Goal: Task Accomplishment & Management: Manage account settings

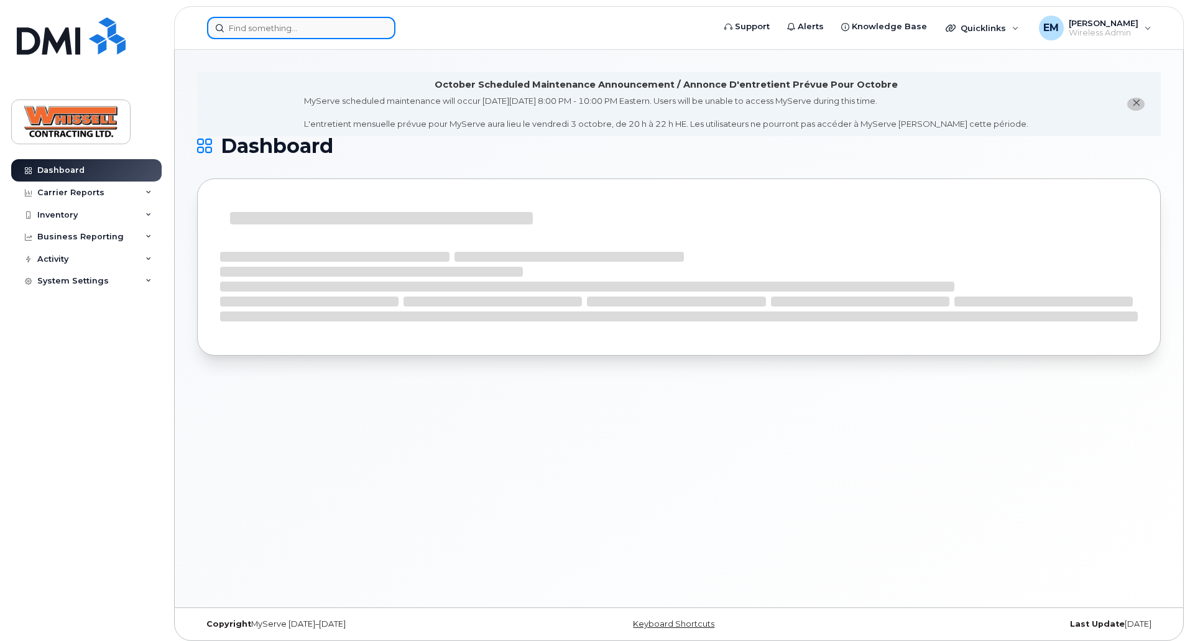
click at [238, 35] on input at bounding box center [301, 28] width 188 height 22
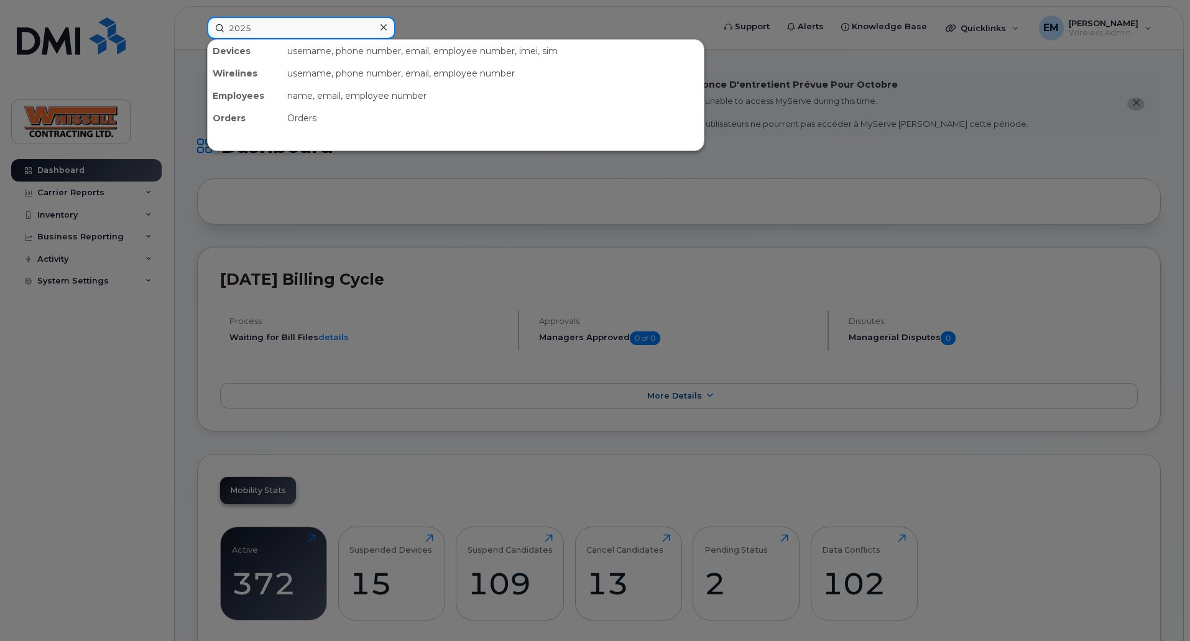
type input "2025"
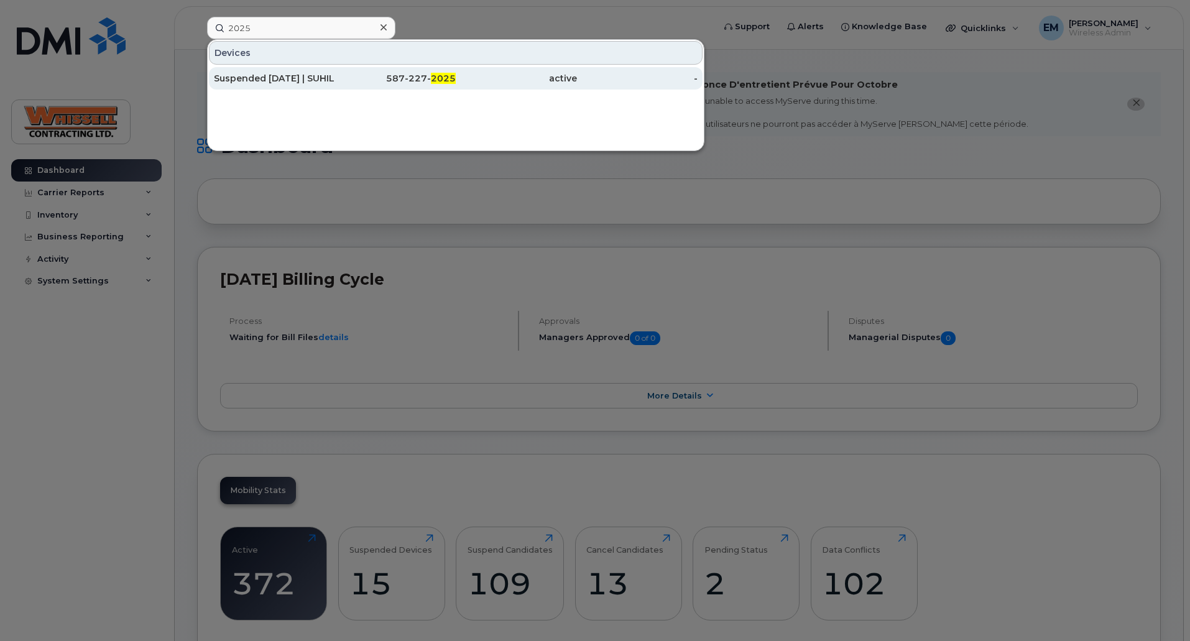
click at [247, 79] on div "Suspended [DATE] | SUHILE ROMAN" at bounding box center [274, 78] width 121 height 12
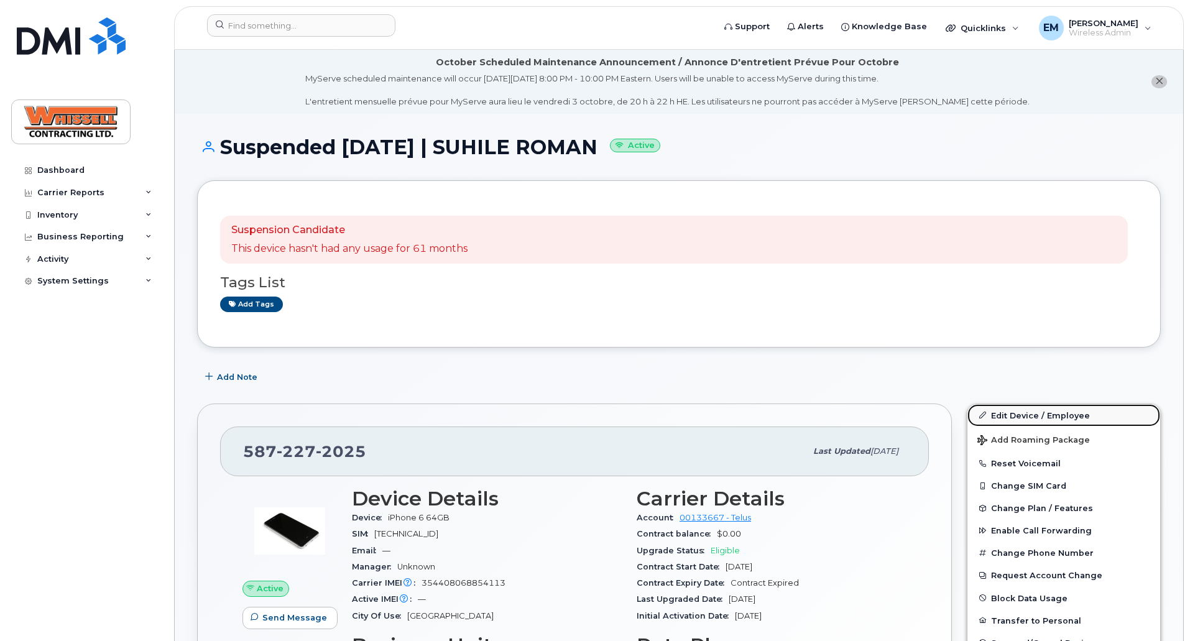
click at [1001, 409] on link "Edit Device / Employee" at bounding box center [1064, 415] width 193 height 22
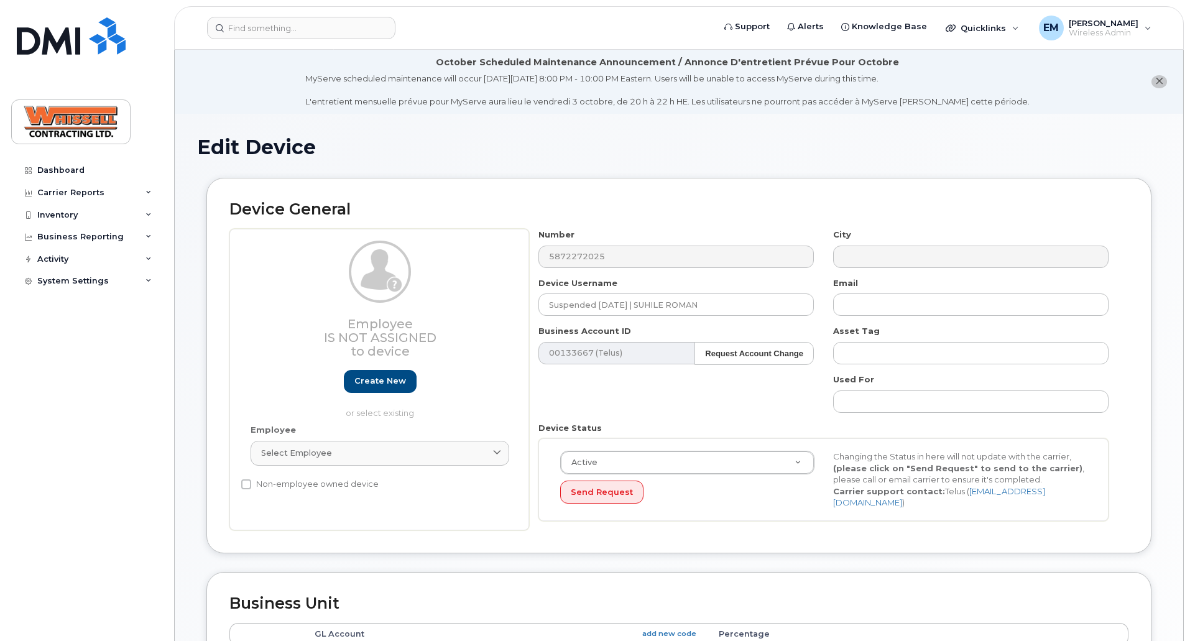
select select "28230"
click at [731, 302] on input "Suspended Aug27/21 | SUHILE ROMAN" at bounding box center [677, 305] width 276 height 22
drag, startPoint x: 751, startPoint y: 306, endPoint x: 346, endPoint y: 306, distance: 404.2
click at [346, 306] on div "Employee Is not assigned to device Create new or select existing Employee Selec…" at bounding box center [678, 380] width 899 height 302
paste input "[PERSON_NAME]"
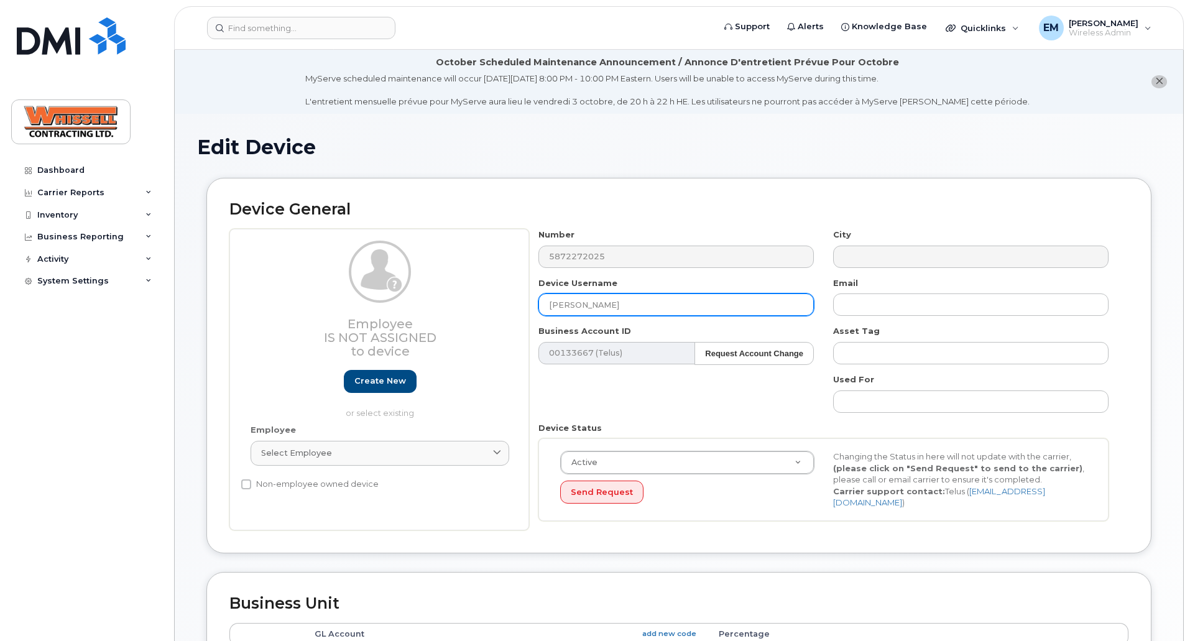
type input "[PERSON_NAME]"
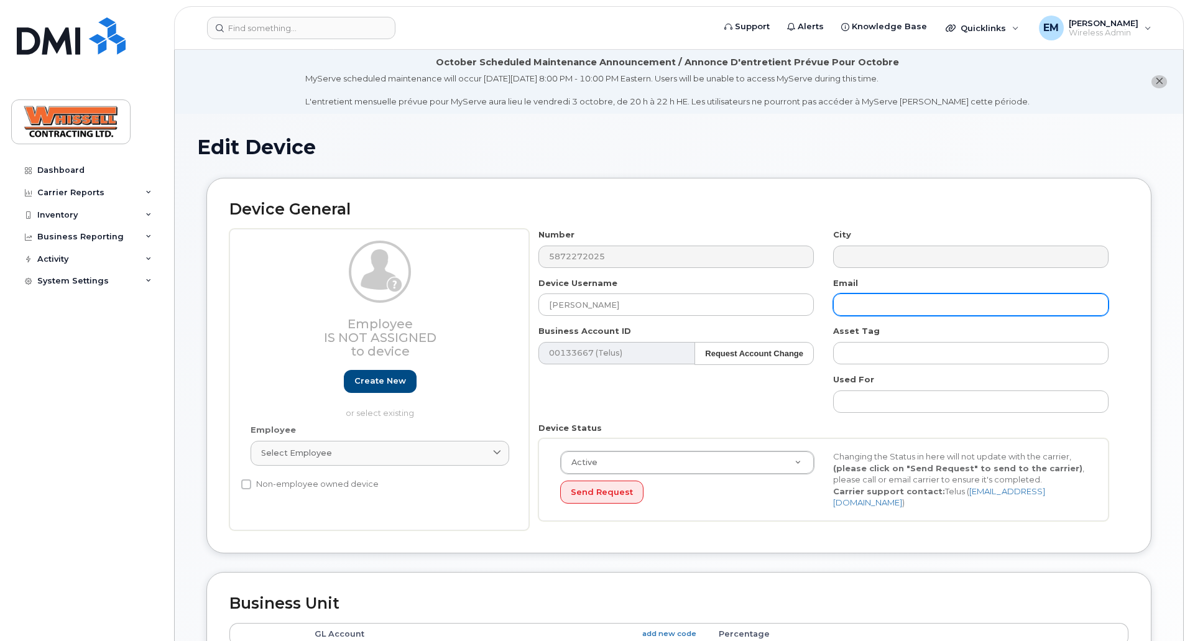
click at [872, 299] on input "text" at bounding box center [971, 305] width 276 height 22
paste input "[PERSON_NAME][EMAIL_ADDRESS][PERSON_NAME][PERSON_NAME][DOMAIN_NAME]"
type input "[PERSON_NAME][EMAIL_ADDRESS][PERSON_NAME][PERSON_NAME][DOMAIN_NAME]"
click at [743, 503] on div "Send Request" at bounding box center [687, 492] width 254 height 23
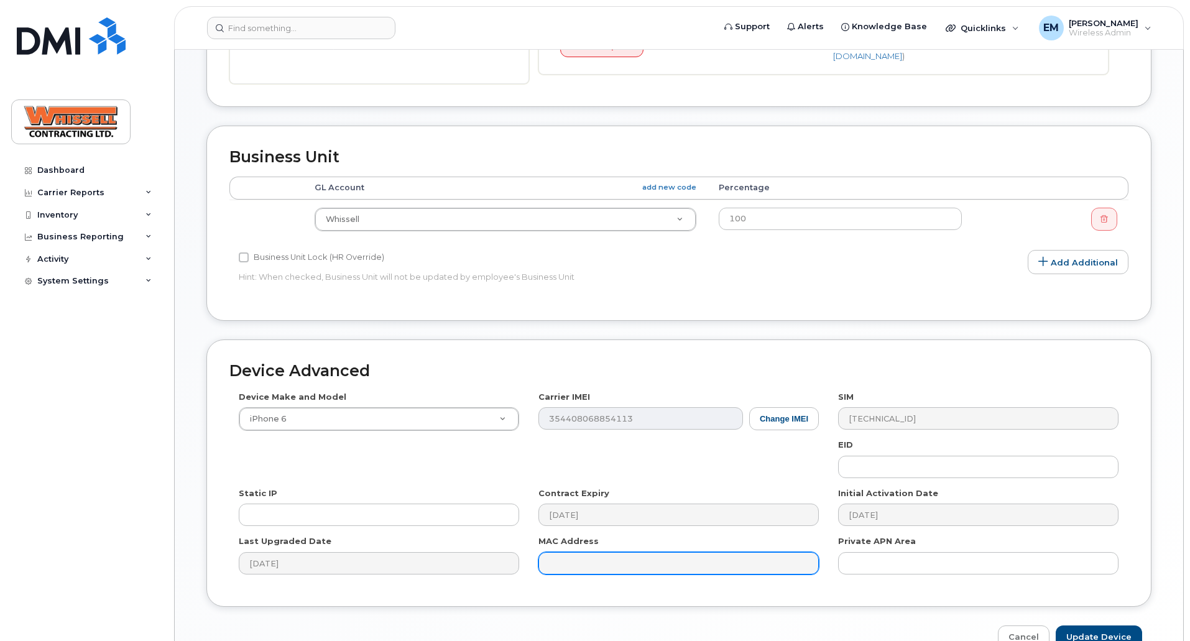
scroll to position [516, 0]
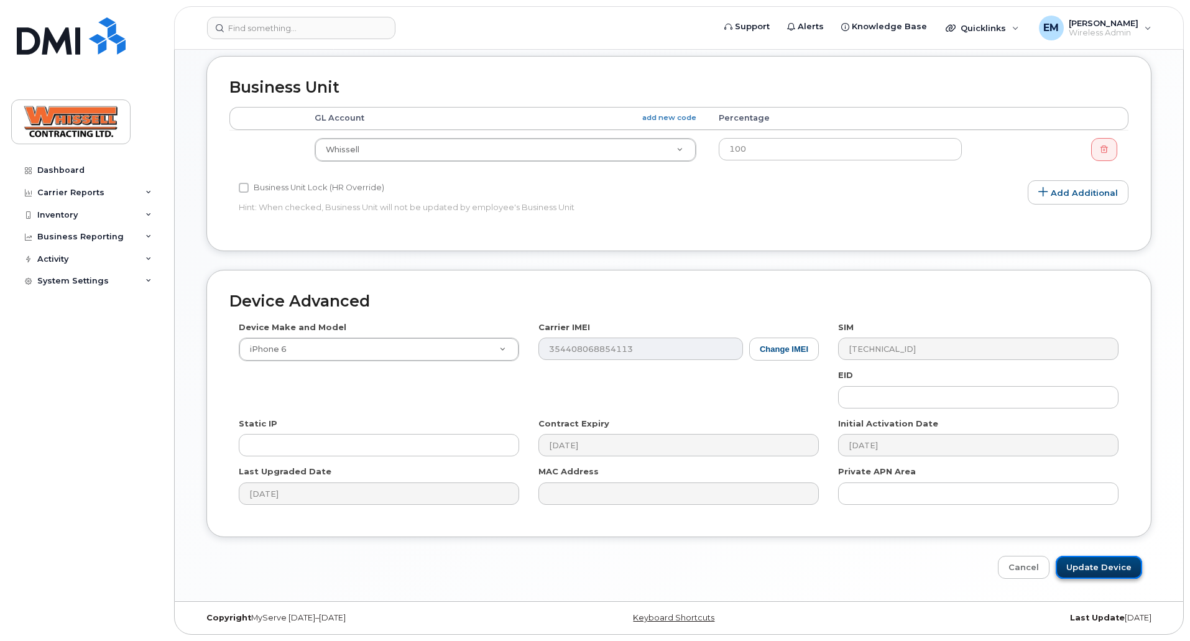
click at [1088, 557] on input "Update Device" at bounding box center [1099, 567] width 86 height 23
type input "Saving..."
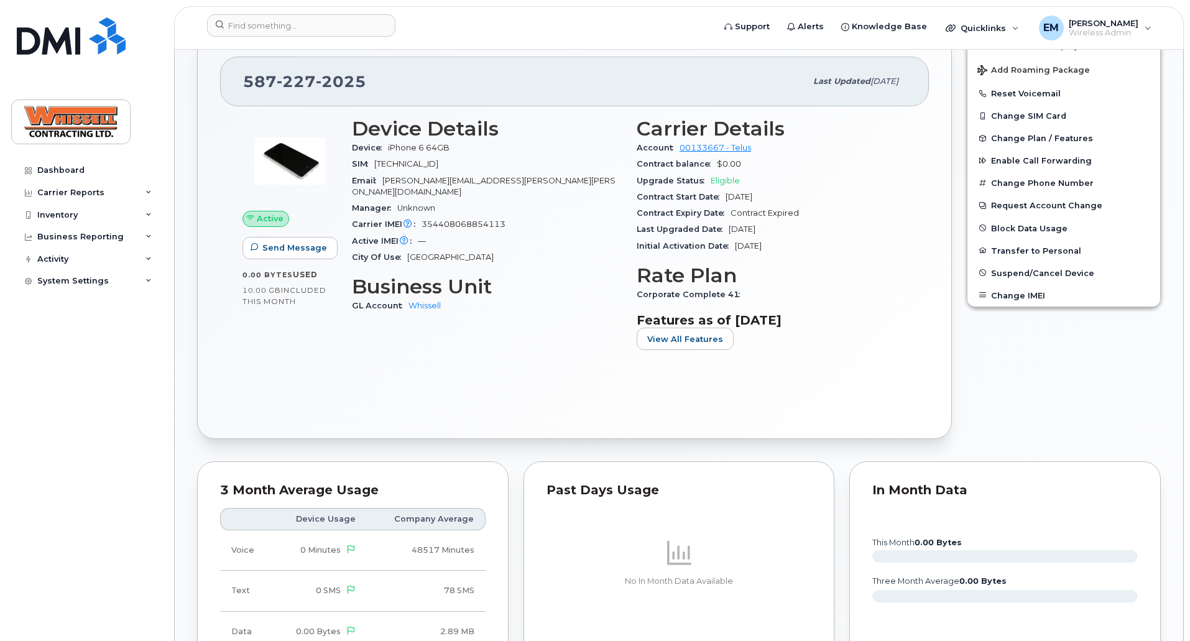
scroll to position [373, 0]
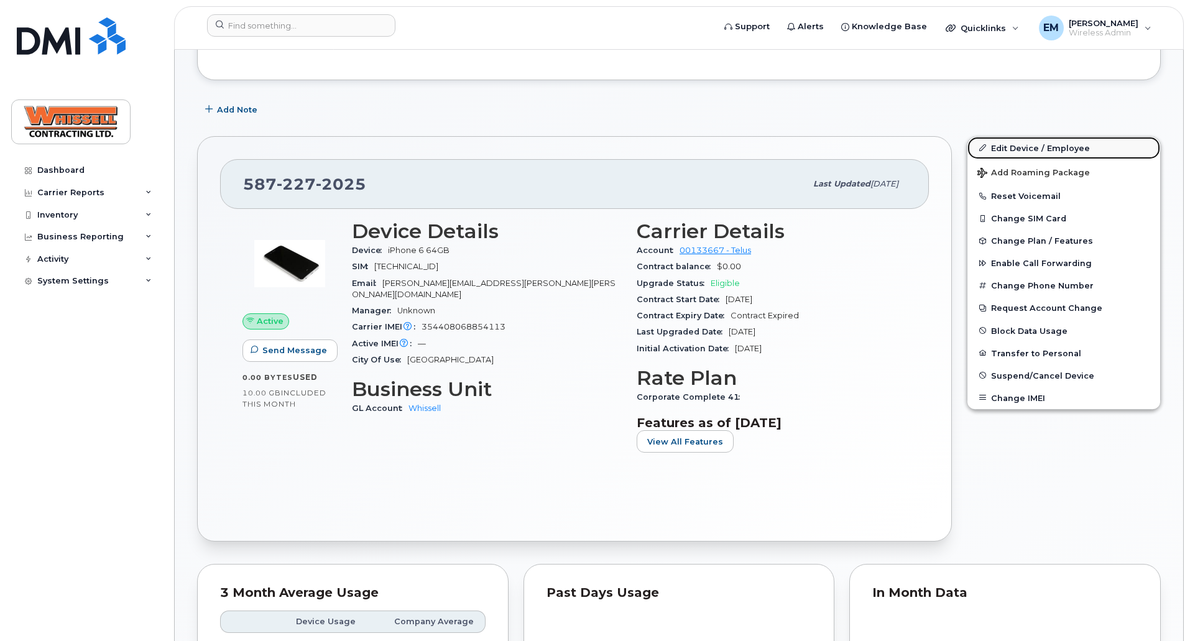
click at [1034, 145] on link "Edit Device / Employee" at bounding box center [1064, 148] width 193 height 22
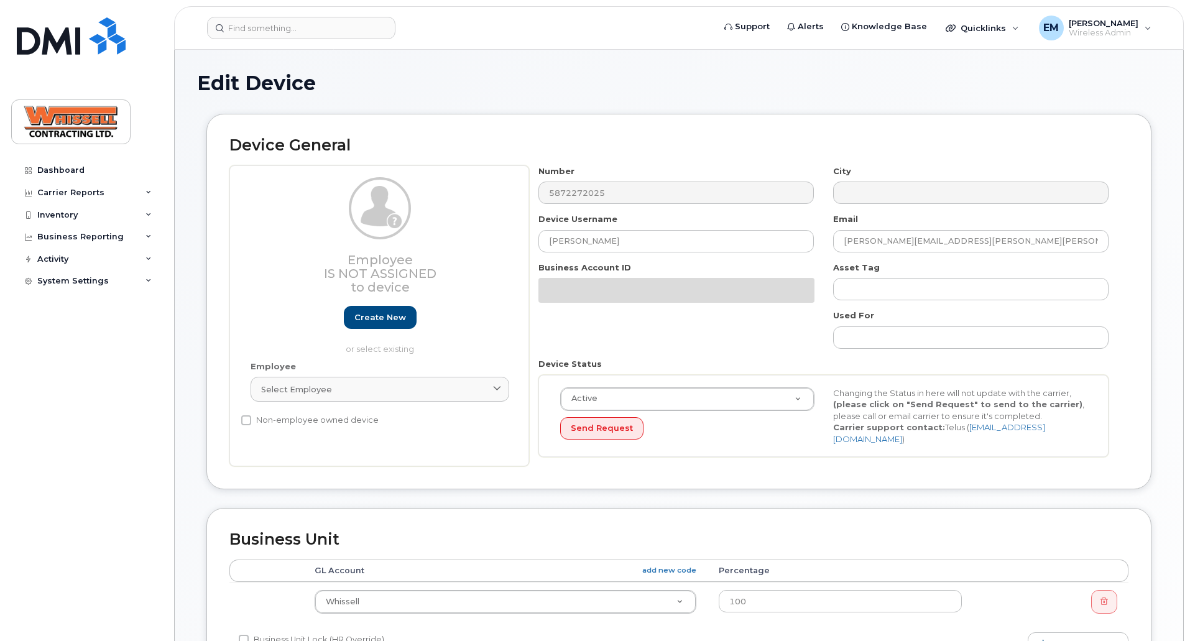
select select "28230"
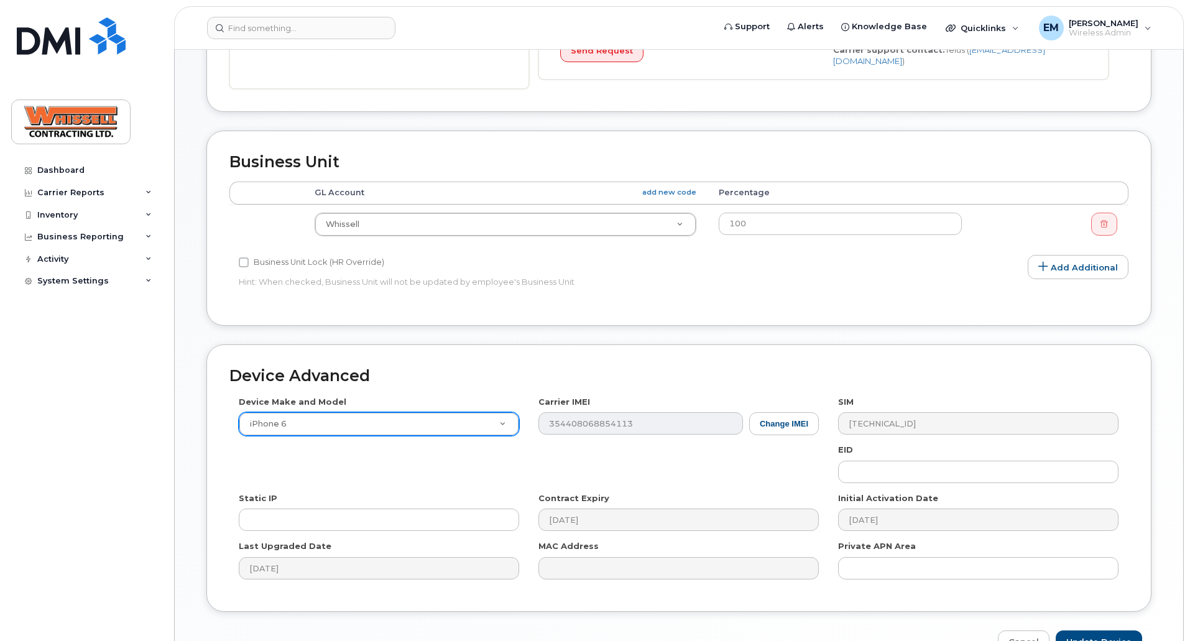
scroll to position [516, 0]
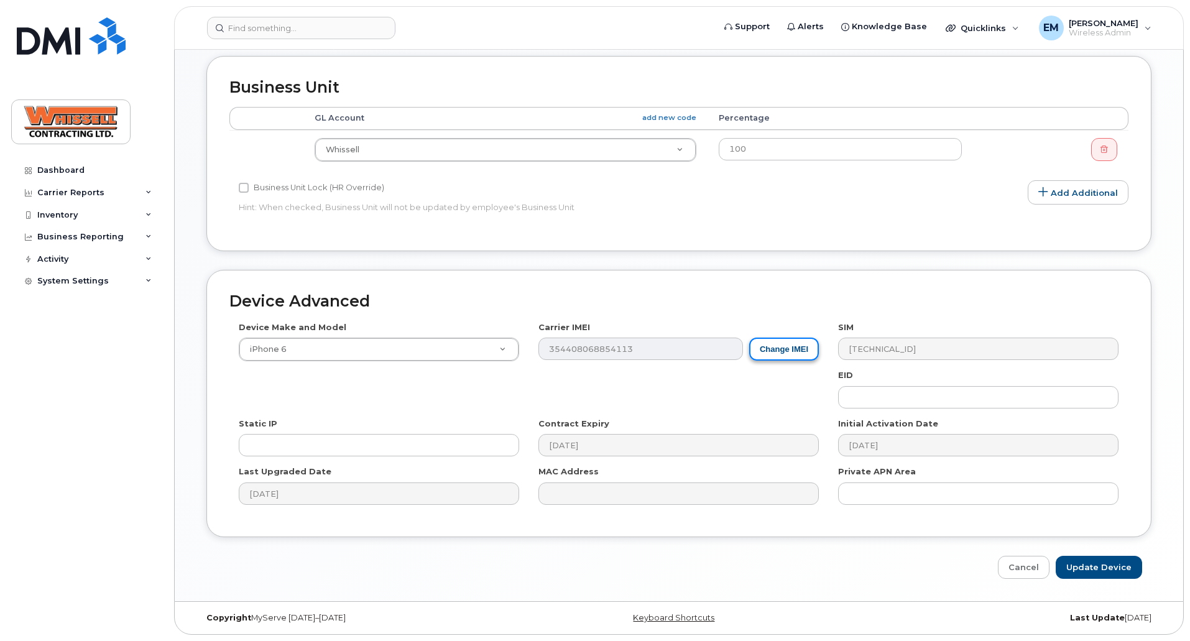
click at [805, 350] on button "Change IMEI" at bounding box center [784, 349] width 70 height 23
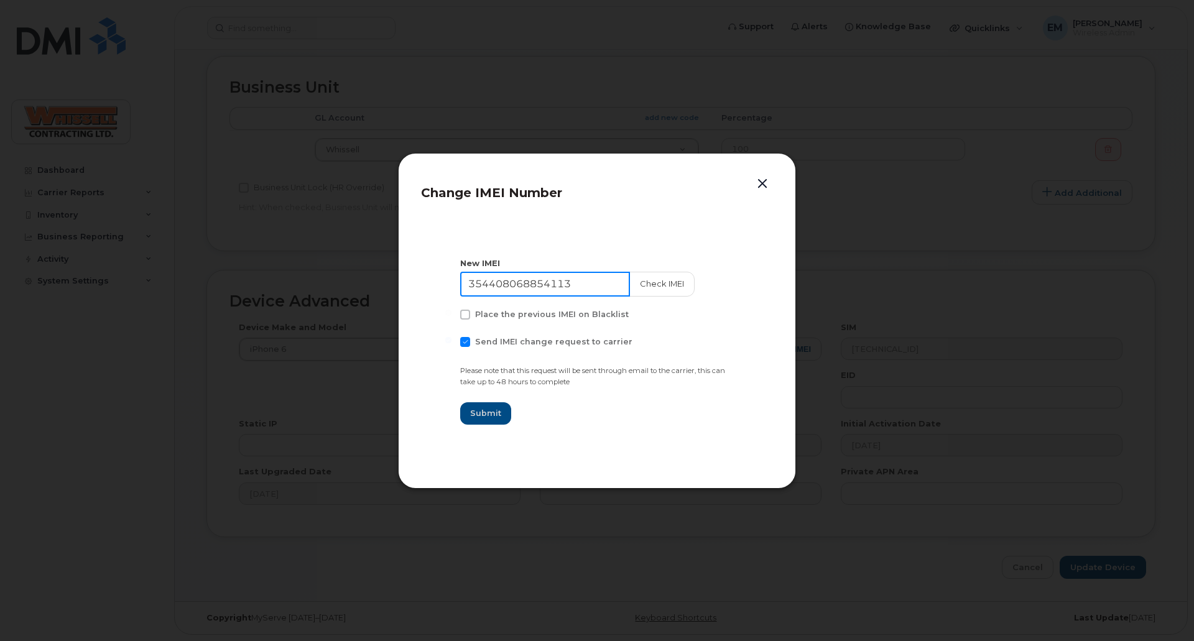
drag, startPoint x: 598, startPoint y: 290, endPoint x: 423, endPoint y: 289, distance: 175.4
click at [424, 289] on section "New IMEI 354408068854113 Check IMEI Place the previous IMEI on Blacklist Send I…" at bounding box center [597, 341] width 352 height 249
paste input "5437380284740"
type input "355437380284740"
click at [631, 285] on button "Check IMEI" at bounding box center [660, 284] width 65 height 25
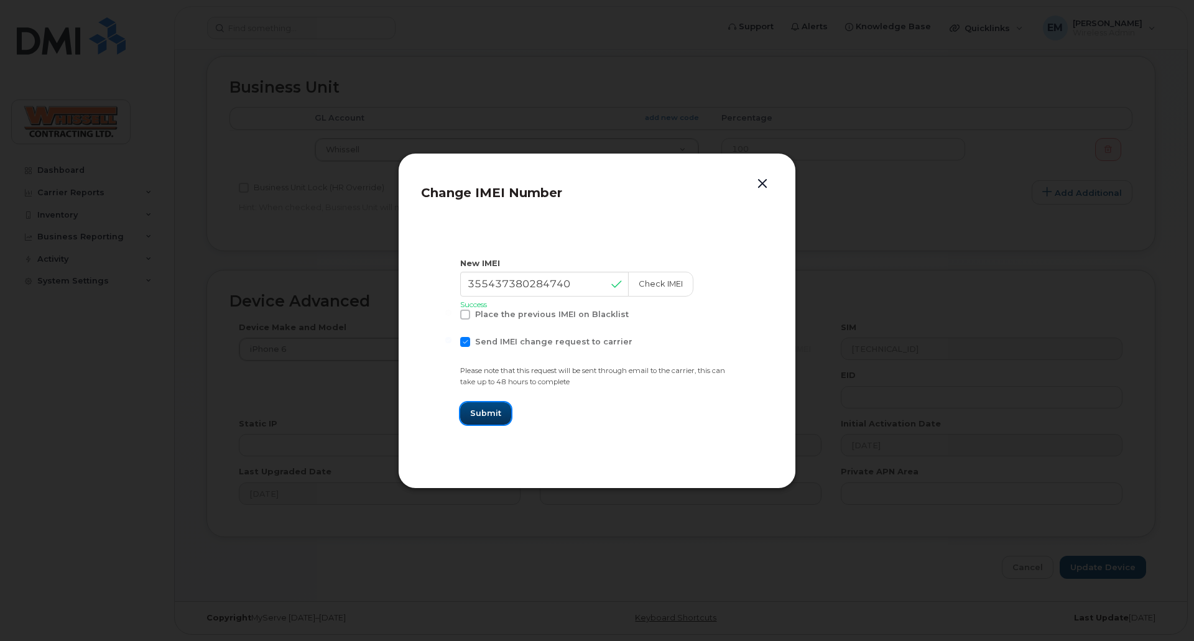
click at [483, 413] on span "Submit" at bounding box center [485, 413] width 31 height 12
type input "355437380284740"
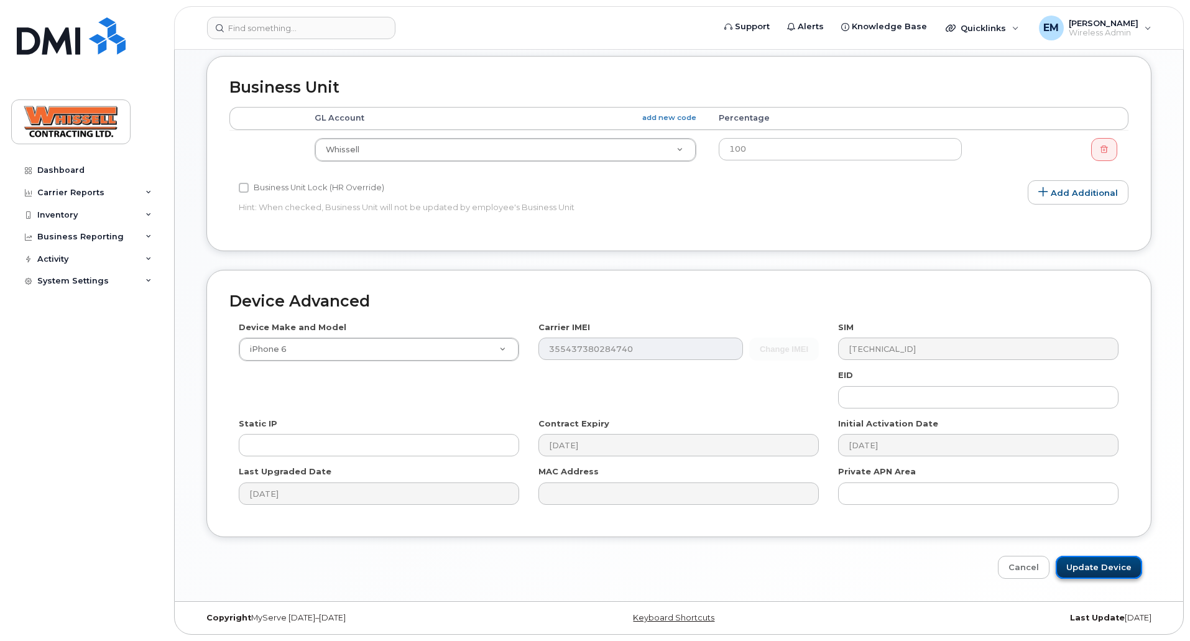
click at [1113, 568] on input "Update Device" at bounding box center [1099, 567] width 86 height 23
type input "Saving..."
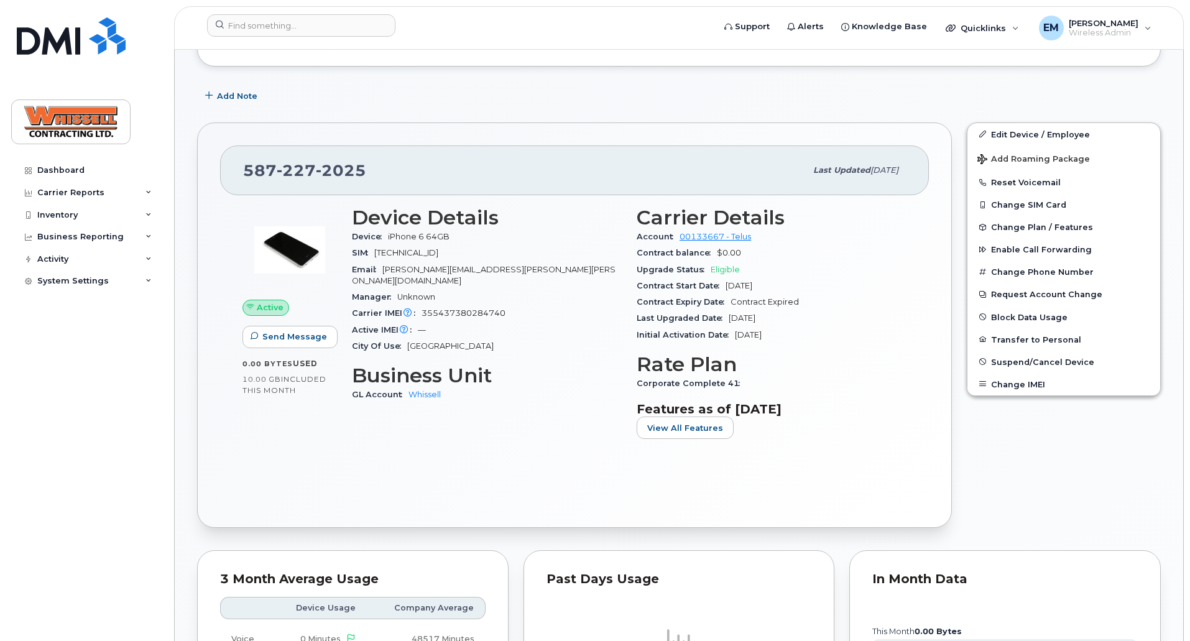
scroll to position [309, 0]
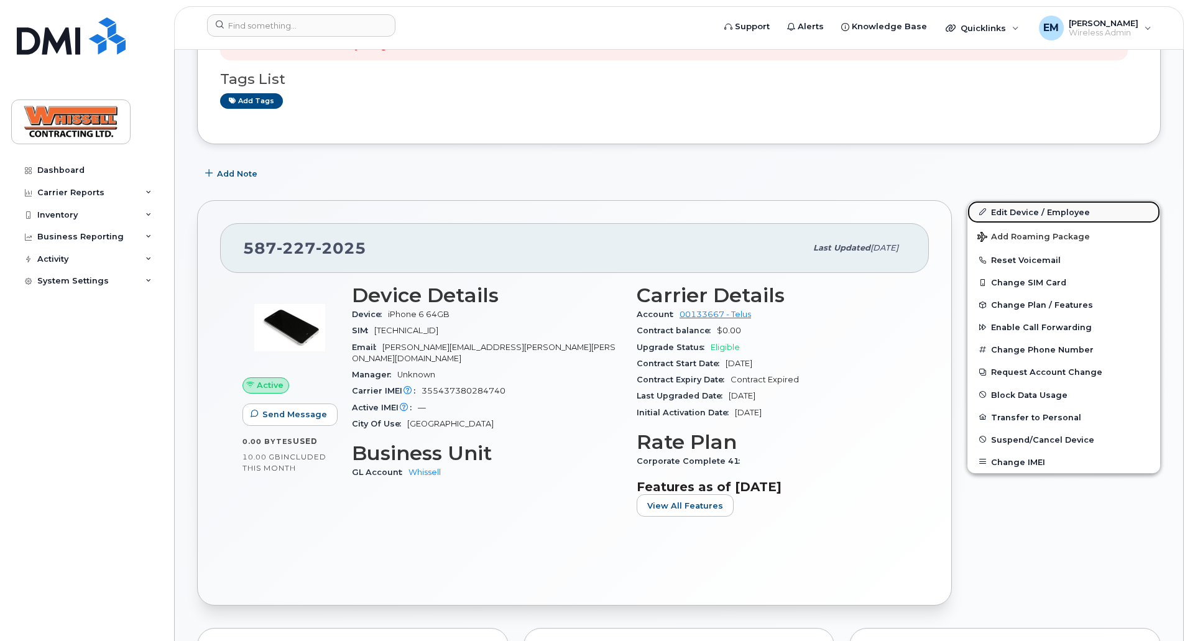
click at [1074, 213] on link "Edit Device / Employee" at bounding box center [1064, 212] width 193 height 22
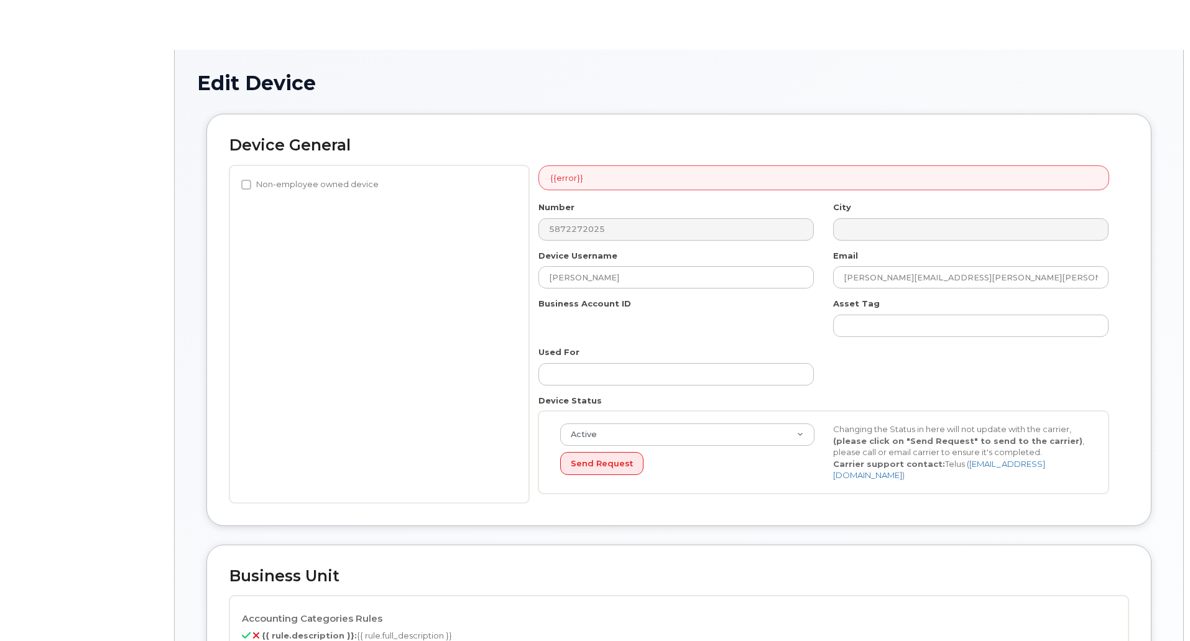
select select "28230"
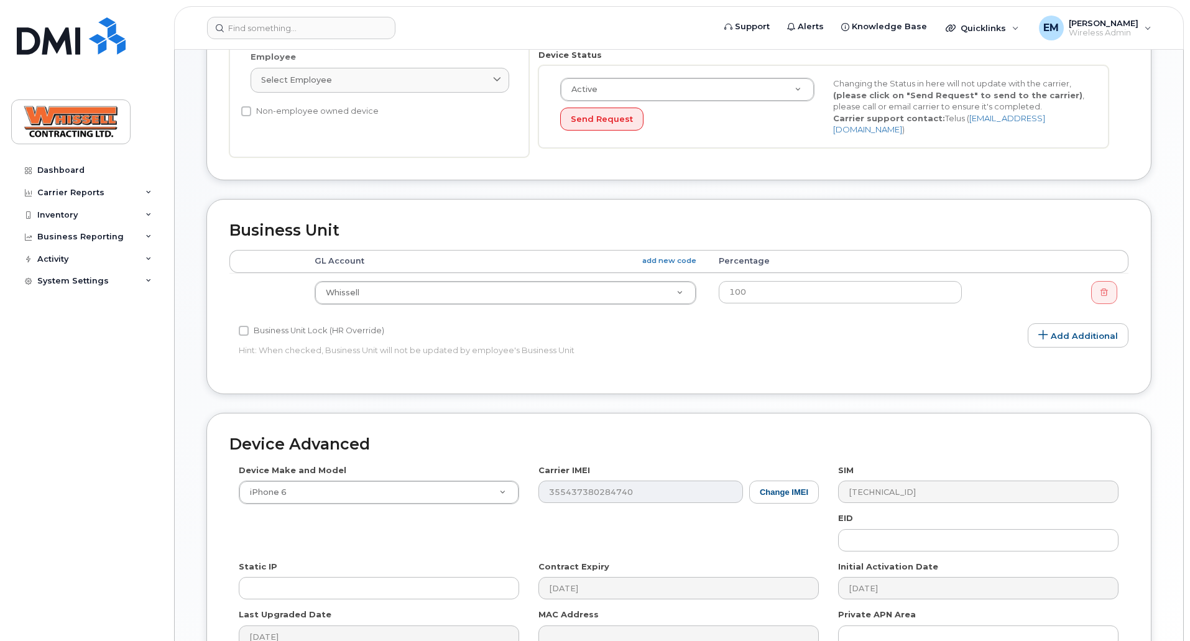
scroll to position [516, 0]
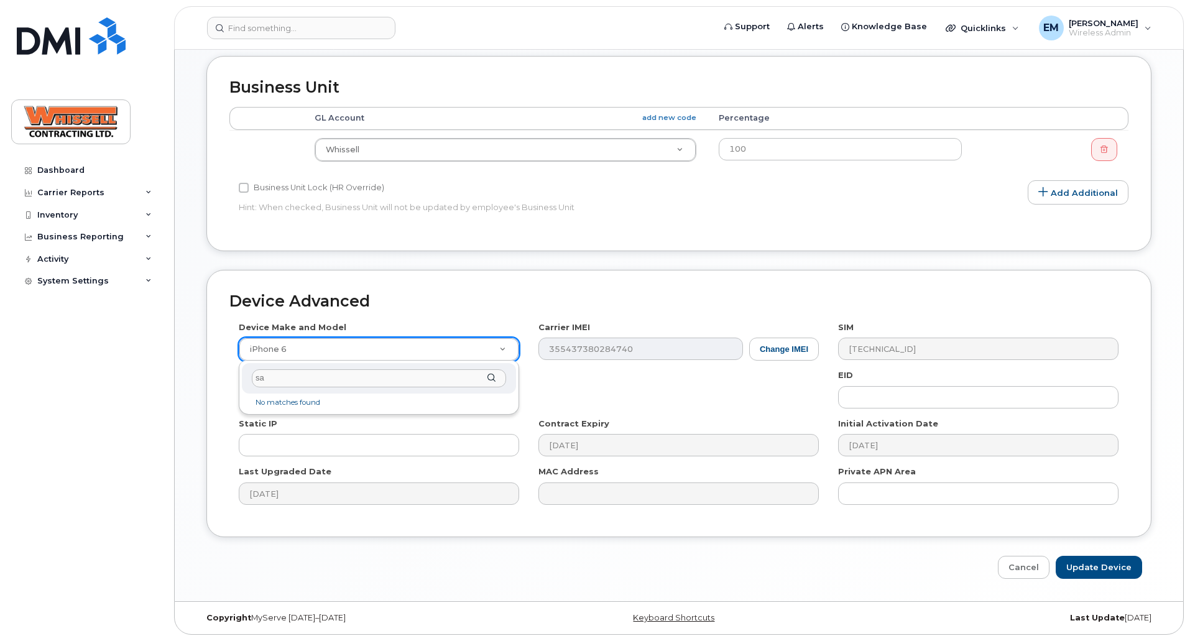
type input "s"
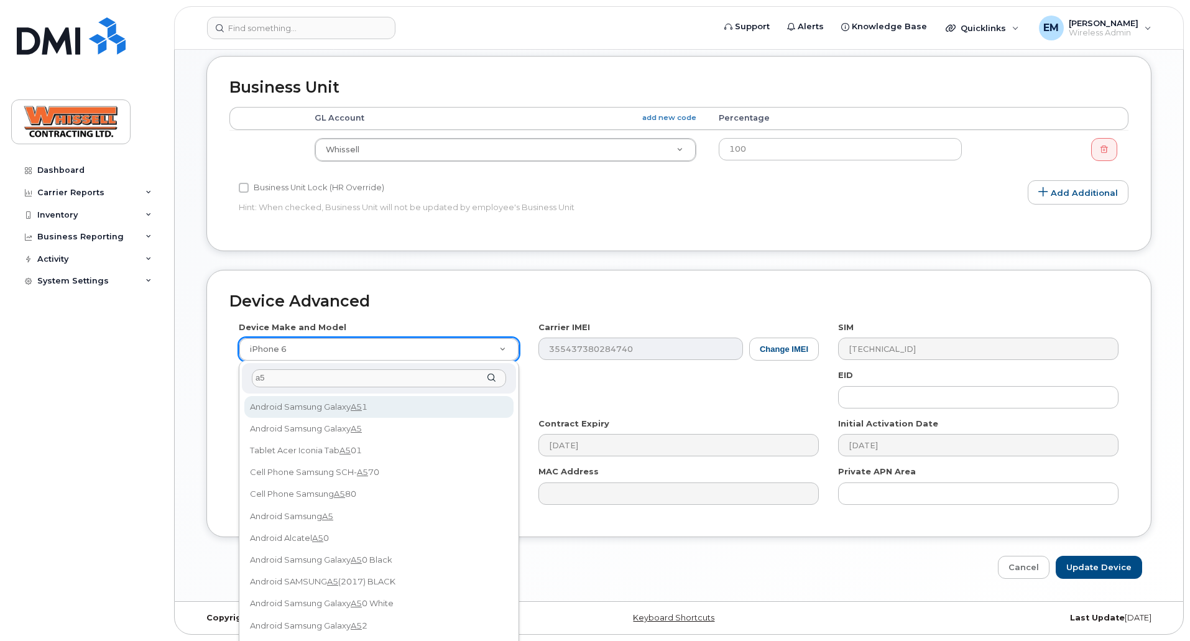
type input "a5"
select select "1933"
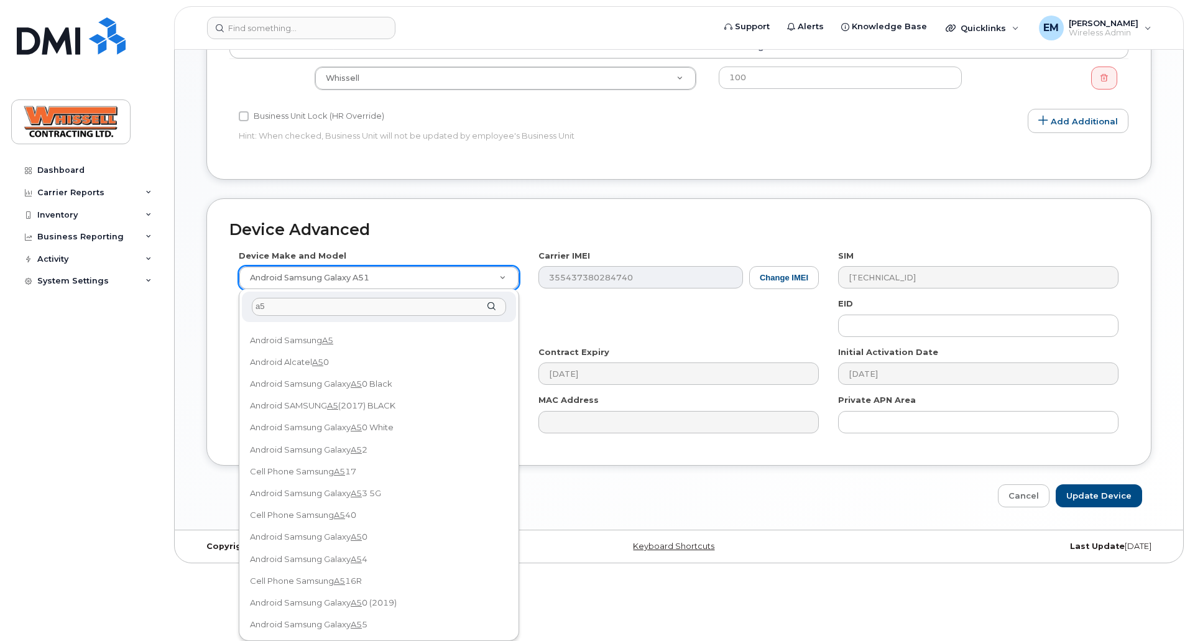
scroll to position [104, 0]
type input "a5"
select select "2757"
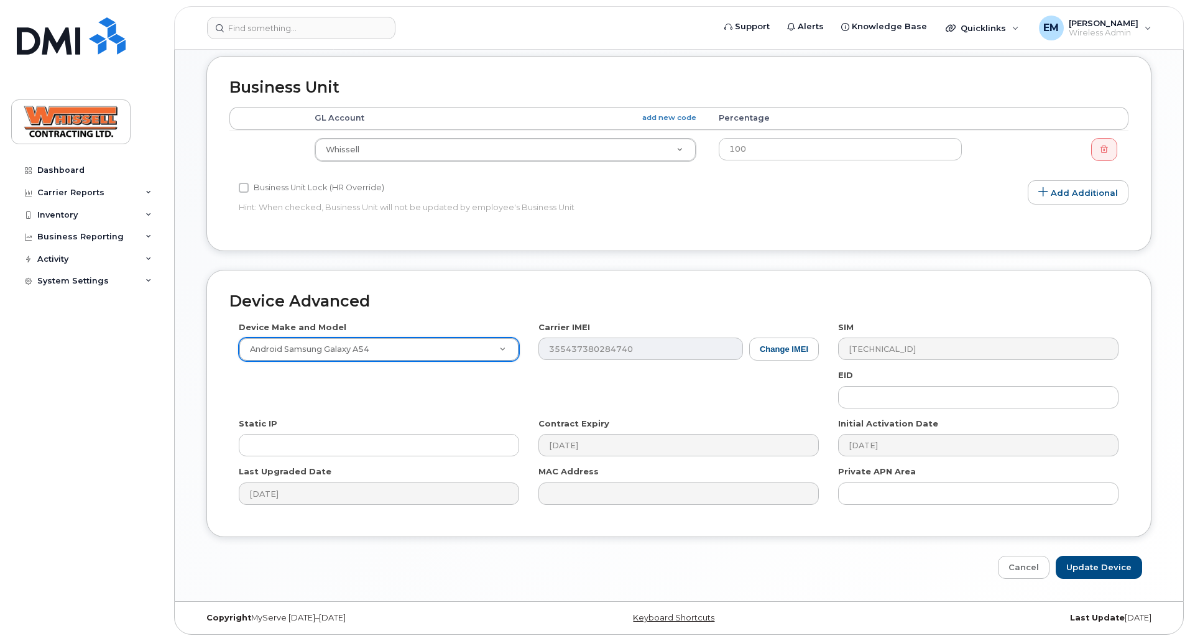
scroll to position [516, 0]
click at [1092, 572] on input "Update Device" at bounding box center [1099, 567] width 86 height 23
type input "Saving..."
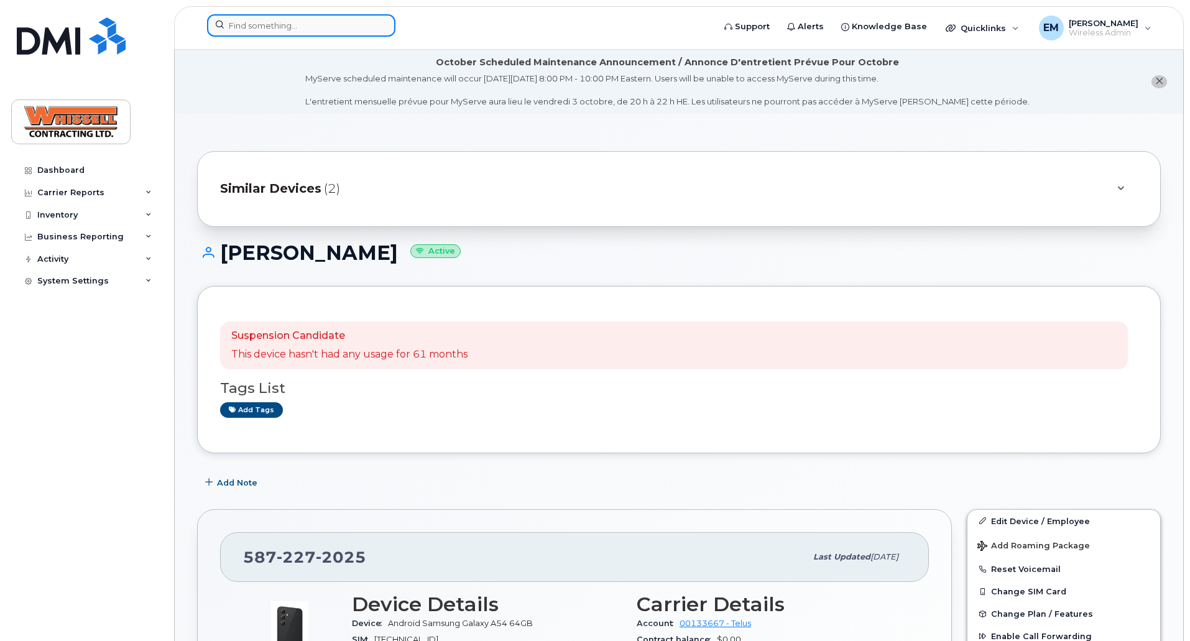
click at [271, 21] on input at bounding box center [301, 25] width 188 height 22
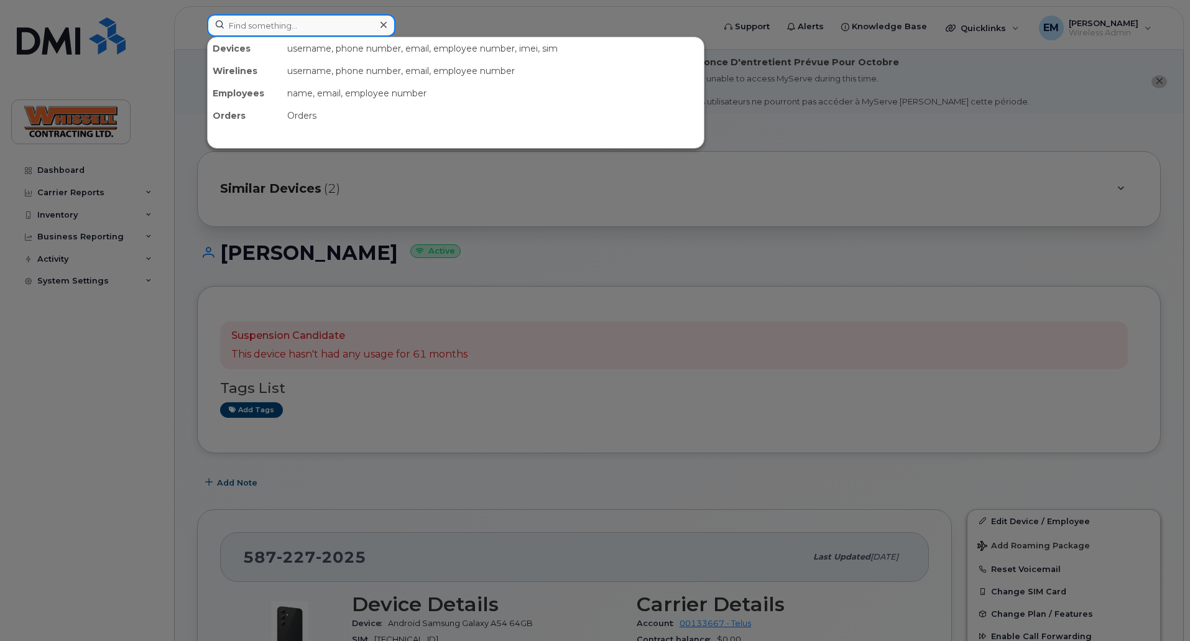
type input "a"
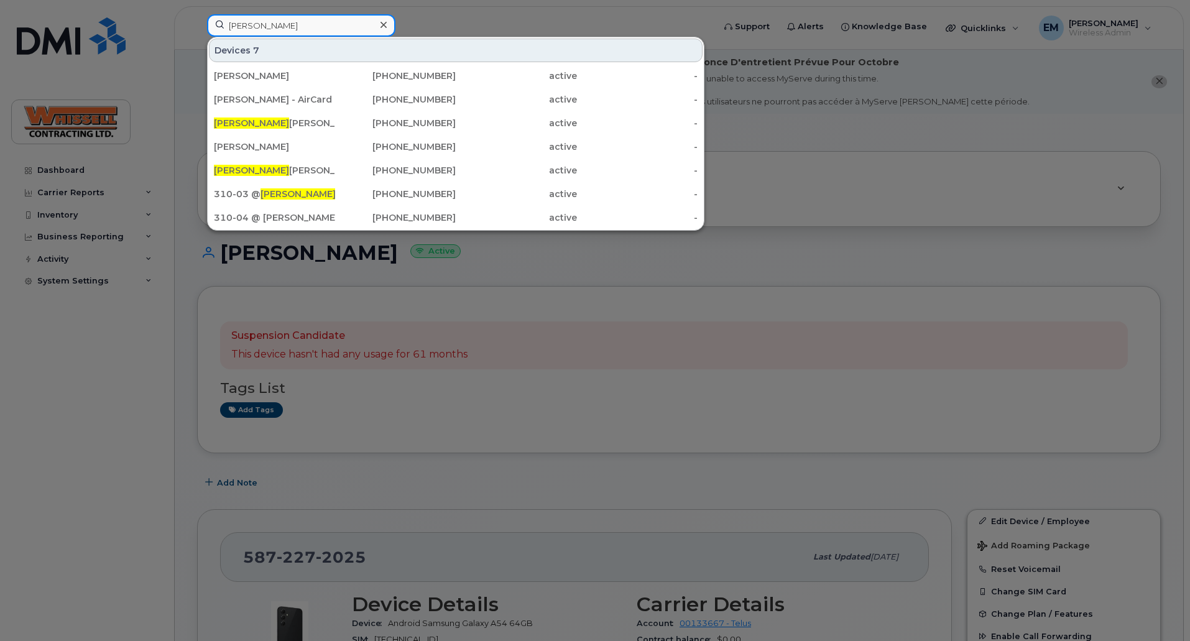
type input "[PERSON_NAME]"
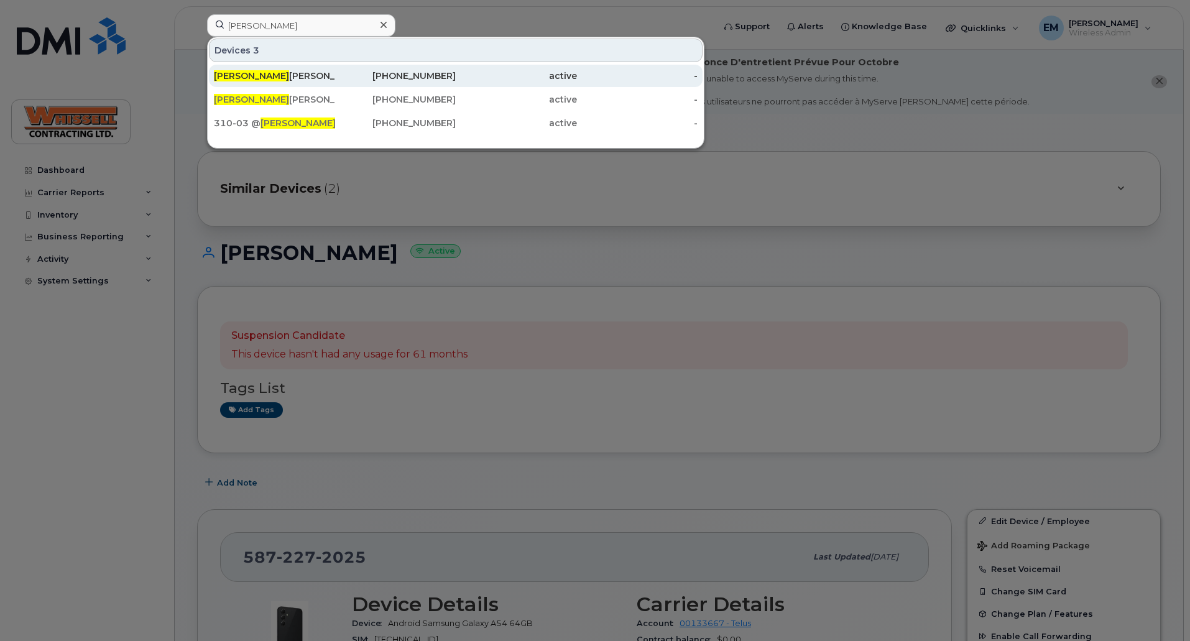
click at [257, 76] on div "[PERSON_NAME]" at bounding box center [274, 76] width 121 height 12
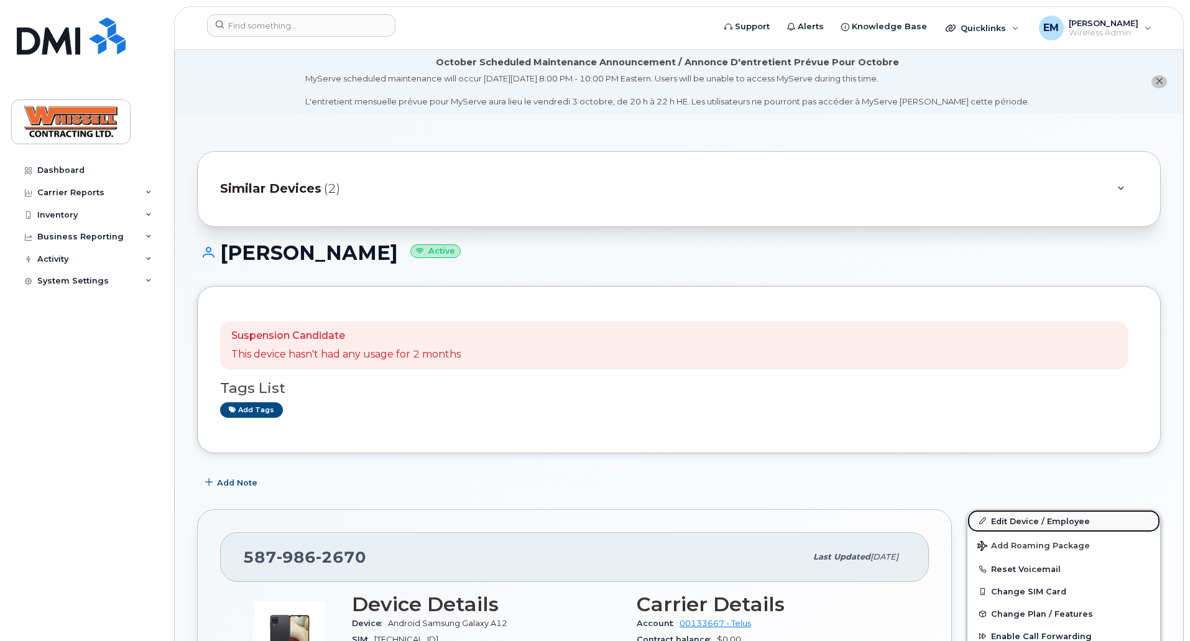
click at [1015, 517] on link "Edit Device / Employee" at bounding box center [1064, 521] width 193 height 22
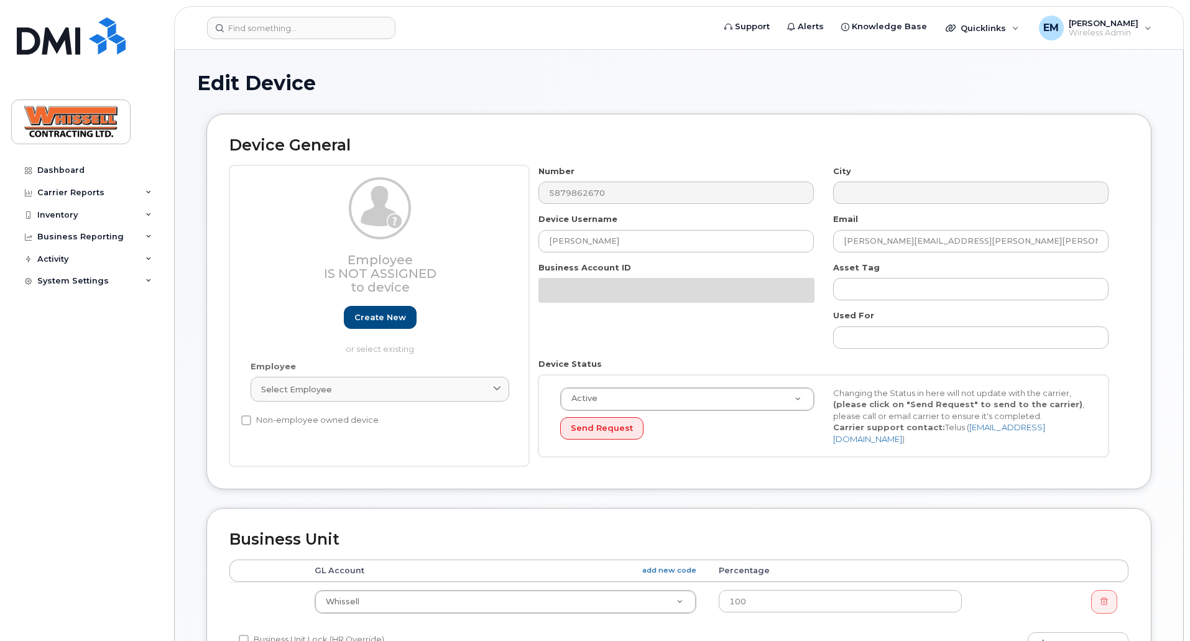
select select "28230"
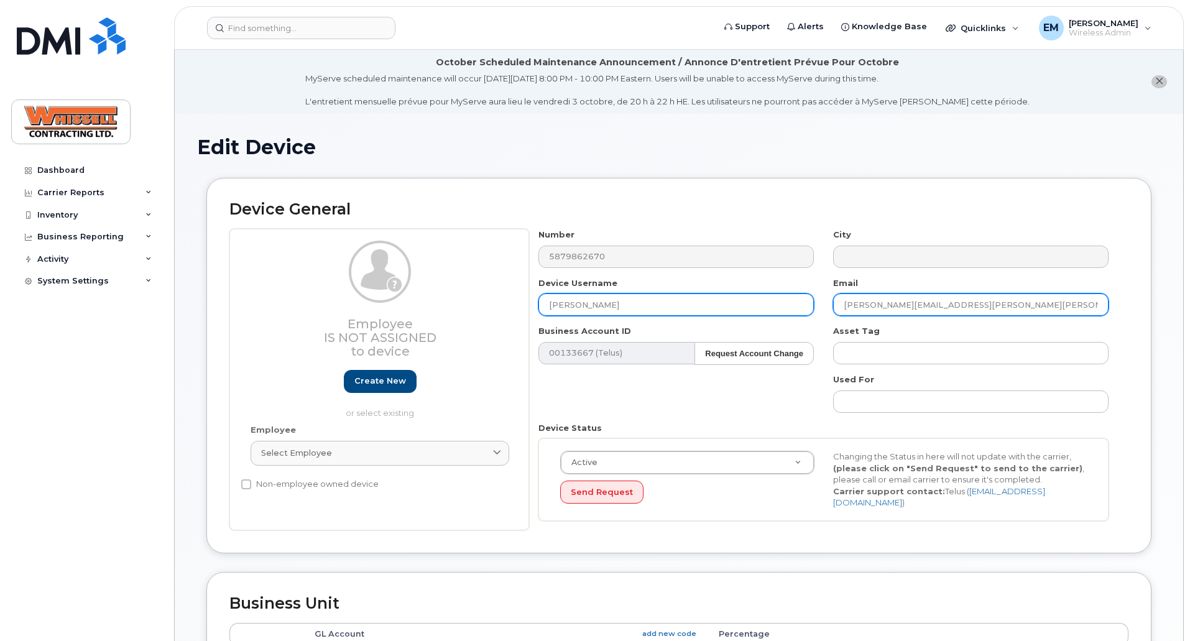
drag, startPoint x: 981, startPoint y: 305, endPoint x: 706, endPoint y: 308, distance: 274.3
click at [711, 308] on div "Number 5879862670 City Device Username Marcos Martinez Email Marcos.Martinez@Wh…" at bounding box center [824, 380] width 590 height 302
click at [663, 304] on input "[PERSON_NAME]" at bounding box center [677, 305] width 276 height 22
type input "Spare Oct03/25 | Marcos Martinez"
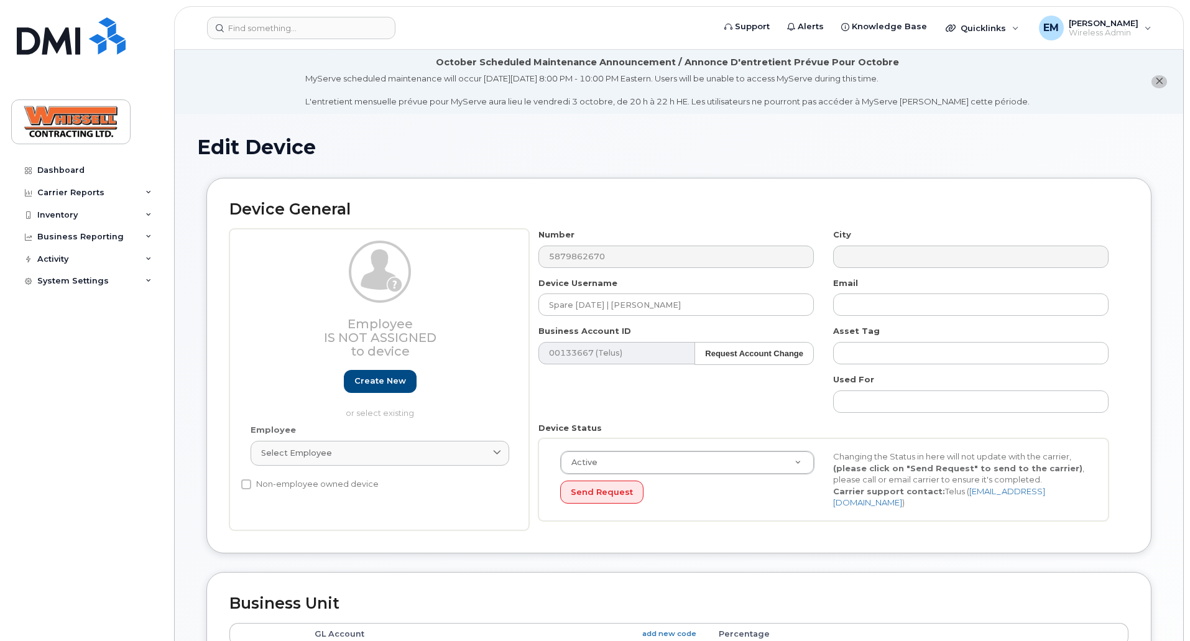
click at [665, 410] on div "Number 5879862670 City Device Username Spare Oct03/25 | Marcos Martinez Email B…" at bounding box center [824, 380] width 590 height 302
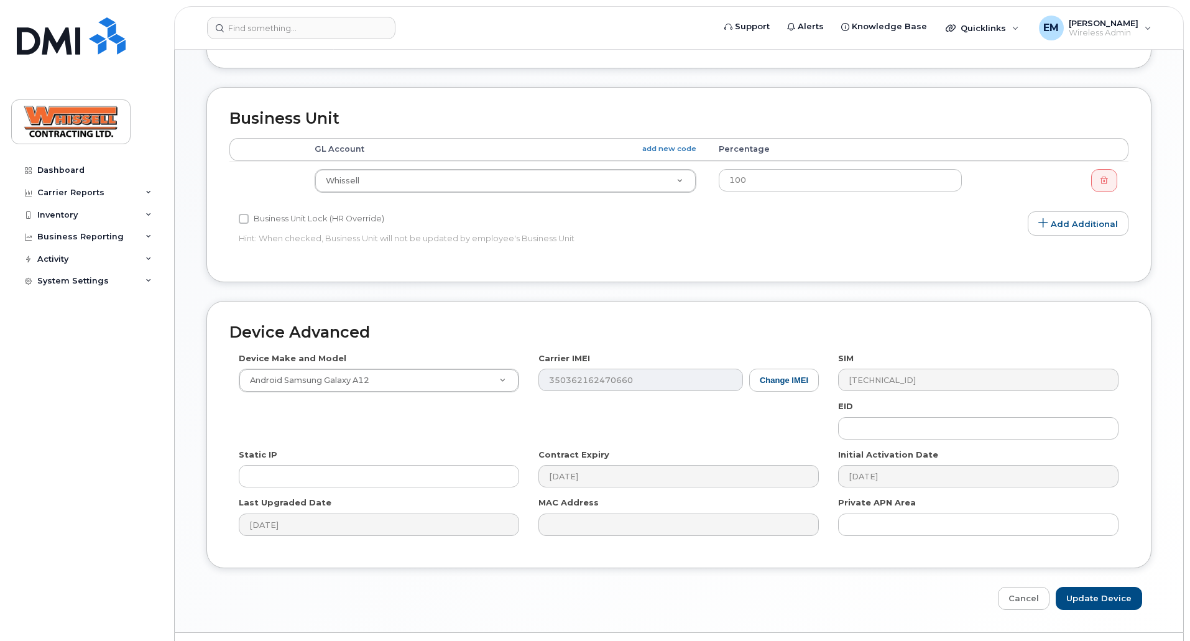
scroll to position [516, 0]
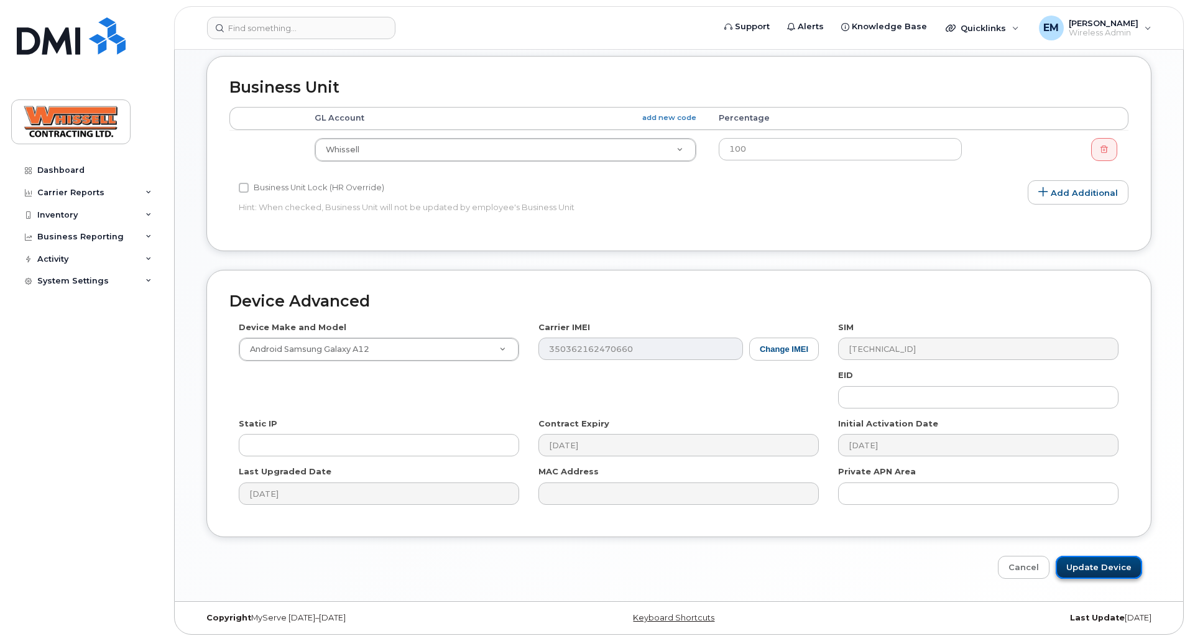
click at [1092, 572] on input "Update Device" at bounding box center [1099, 567] width 86 height 23
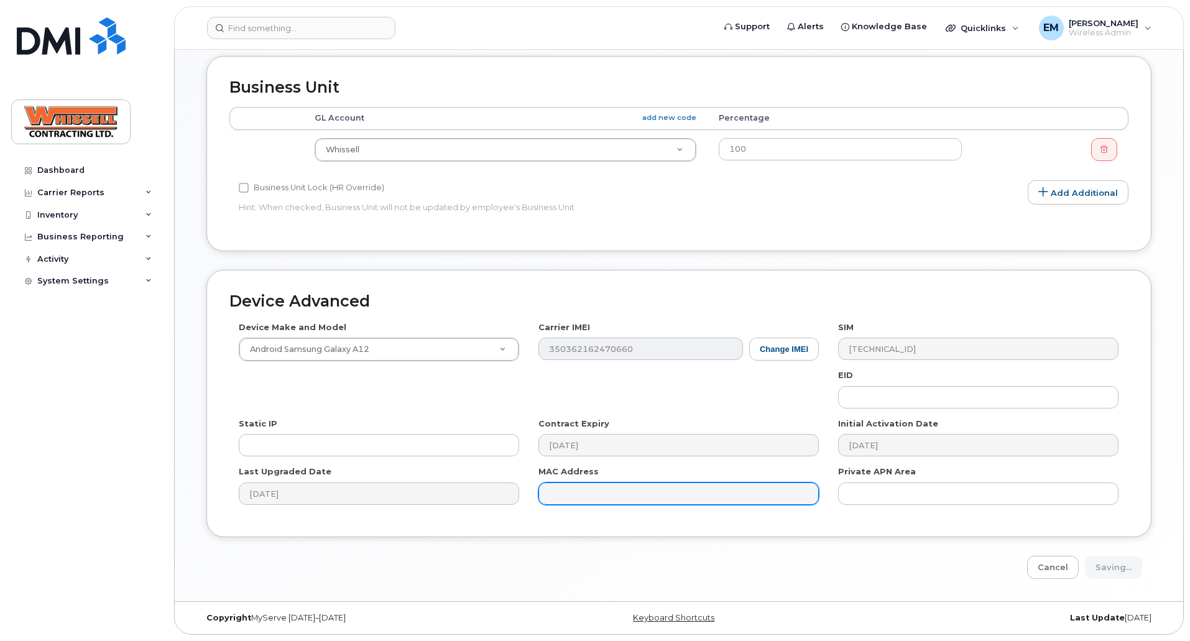
type input "Saving..."
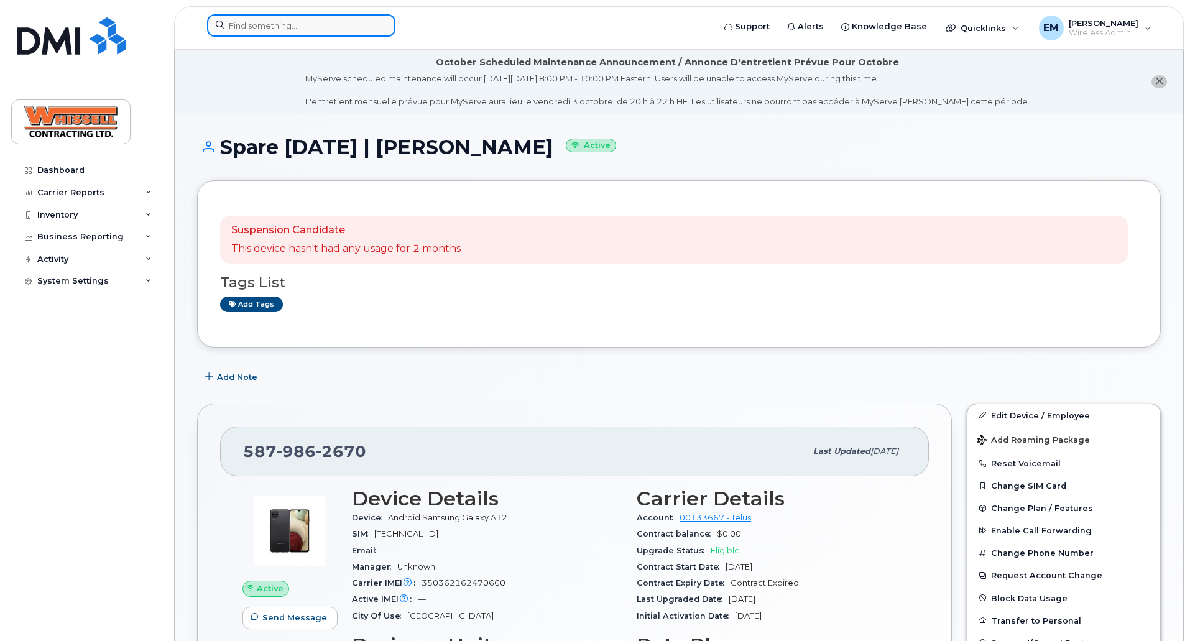
click at [290, 28] on input at bounding box center [301, 25] width 188 height 22
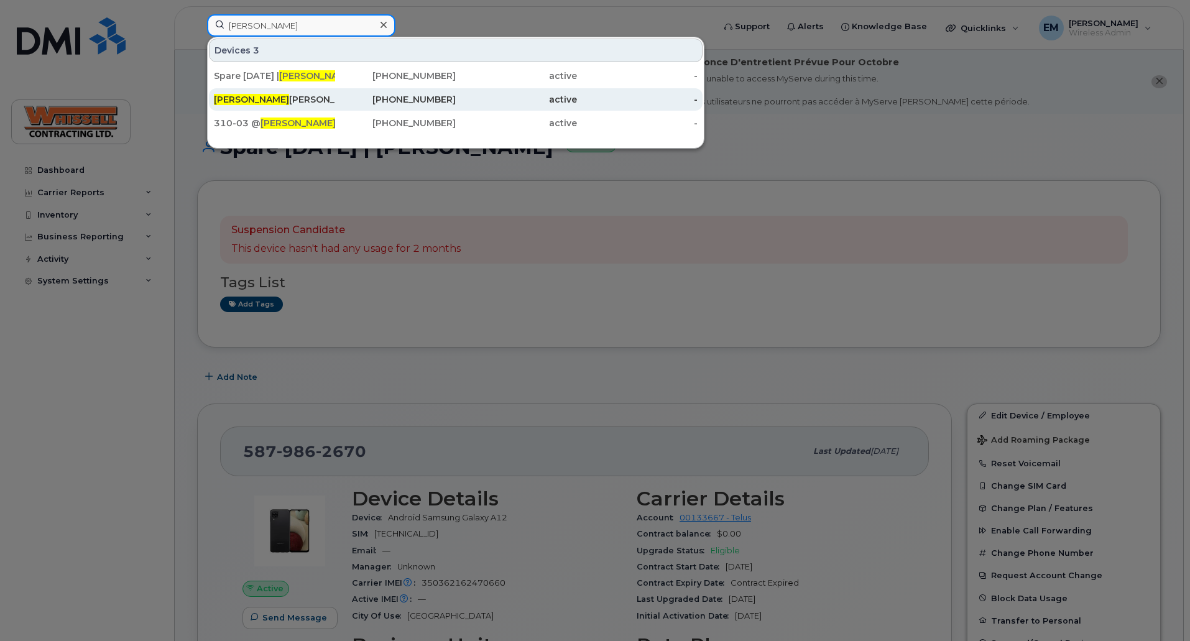
type input "[PERSON_NAME]"
click at [252, 94] on div "Marcos Martinez" at bounding box center [274, 99] width 121 height 12
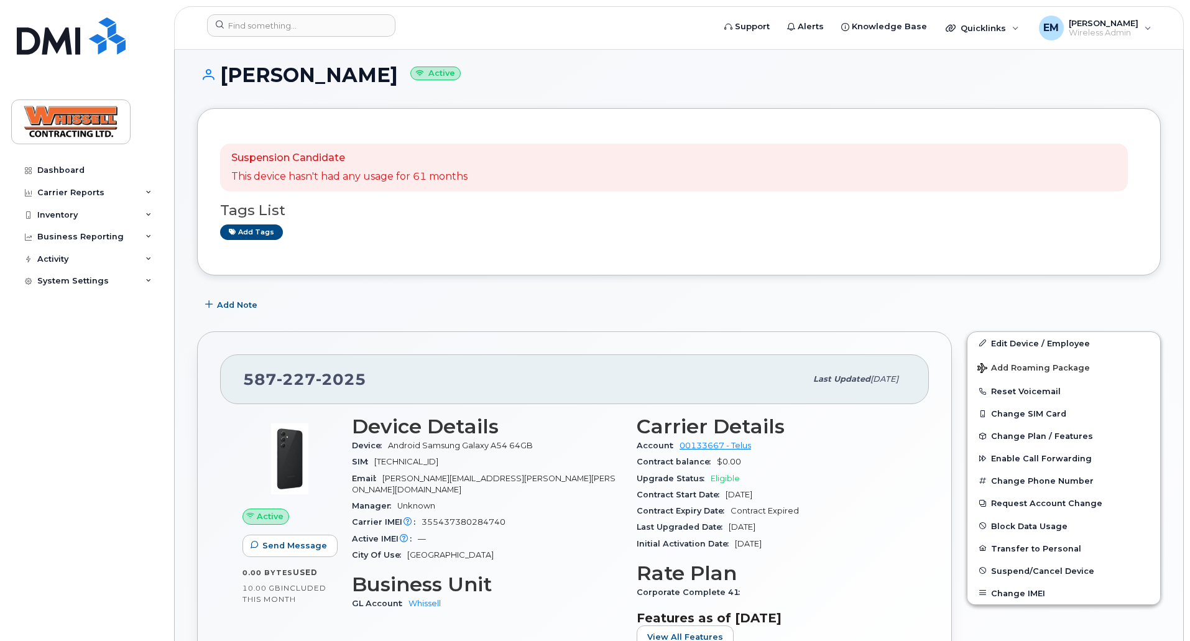
scroll to position [124, 0]
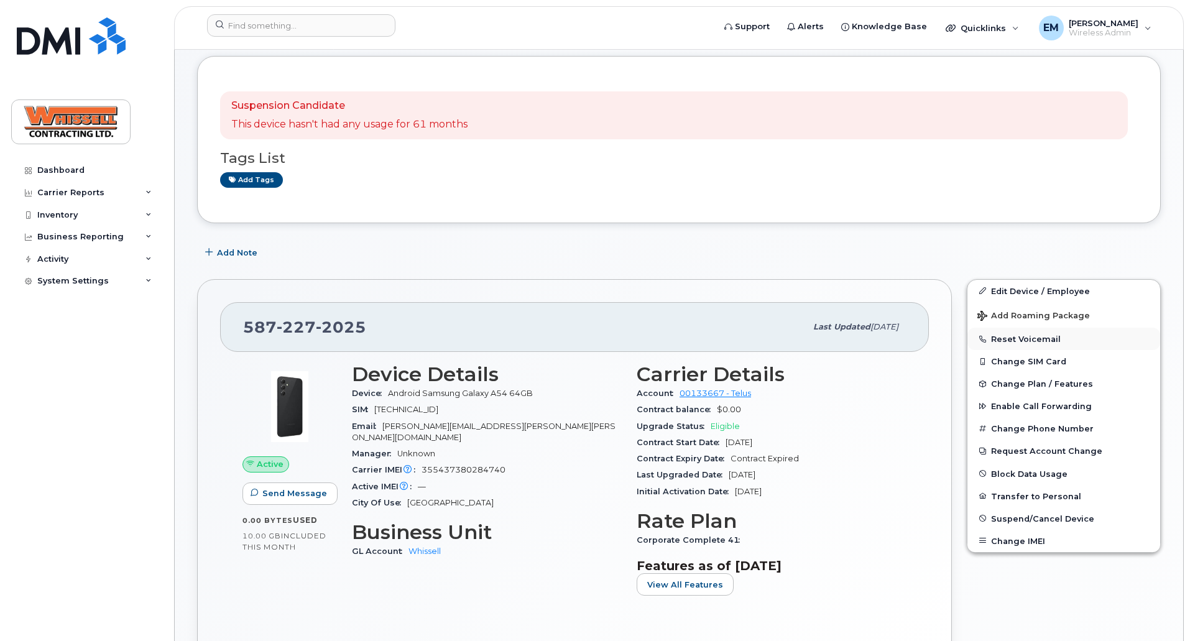
click at [1050, 336] on button "Reset Voicemail" at bounding box center [1064, 339] width 193 height 22
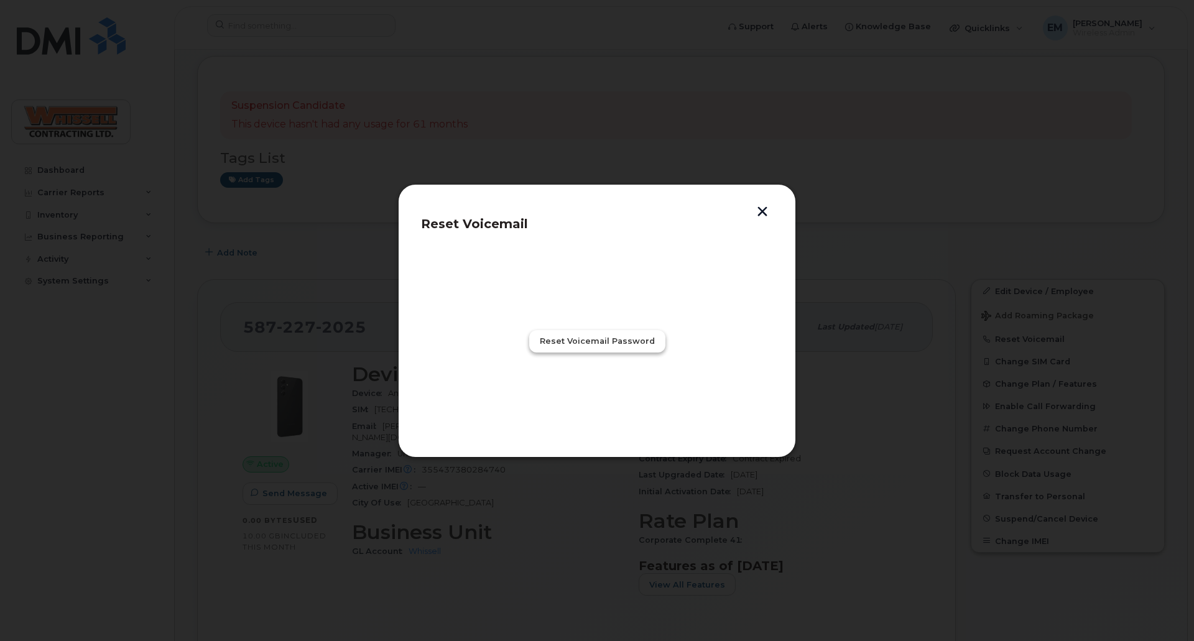
click at [563, 338] on span "Reset Voicemail Password" at bounding box center [597, 341] width 115 height 12
click at [597, 391] on span "Close" at bounding box center [595, 396] width 25 height 12
